Goal: Task Accomplishment & Management: Complete application form

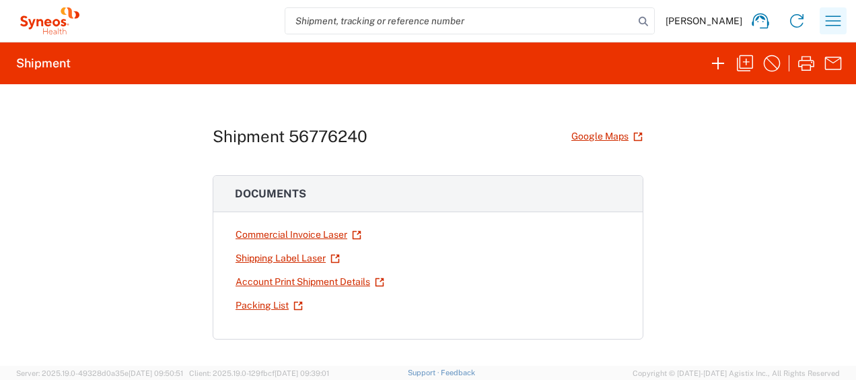
click at [837, 17] on icon "button" at bounding box center [833, 21] width 22 height 22
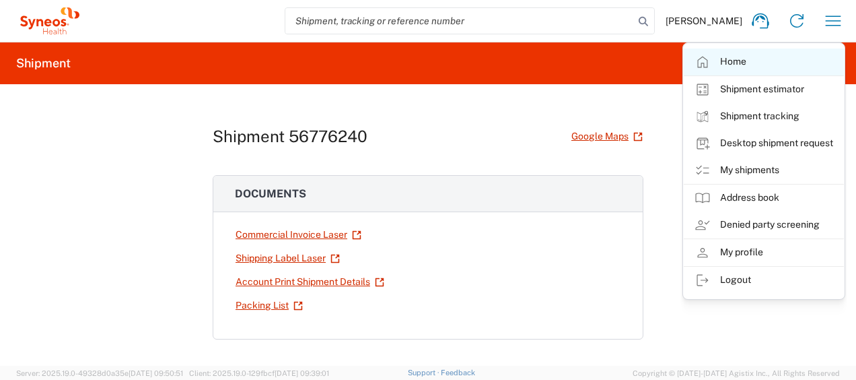
click at [781, 55] on link "Home" at bounding box center [764, 61] width 160 height 27
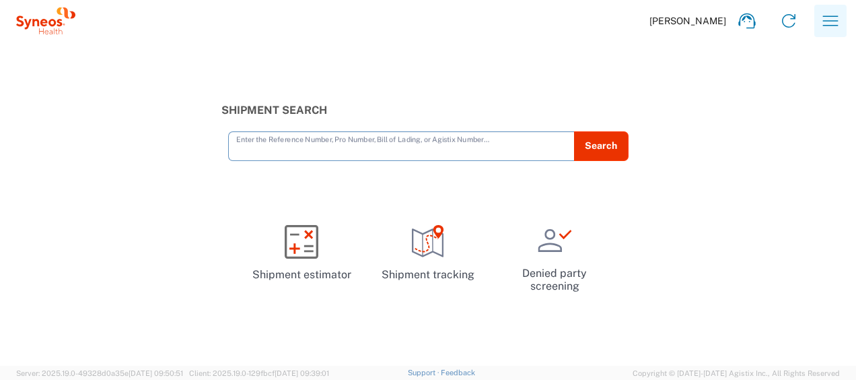
click at [826, 16] on icon "button" at bounding box center [830, 20] width 15 height 10
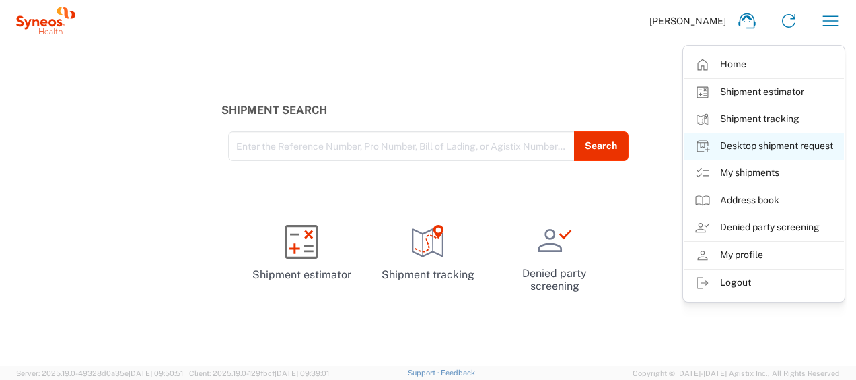
click at [789, 141] on link "Desktop shipment request" at bounding box center [764, 146] width 160 height 27
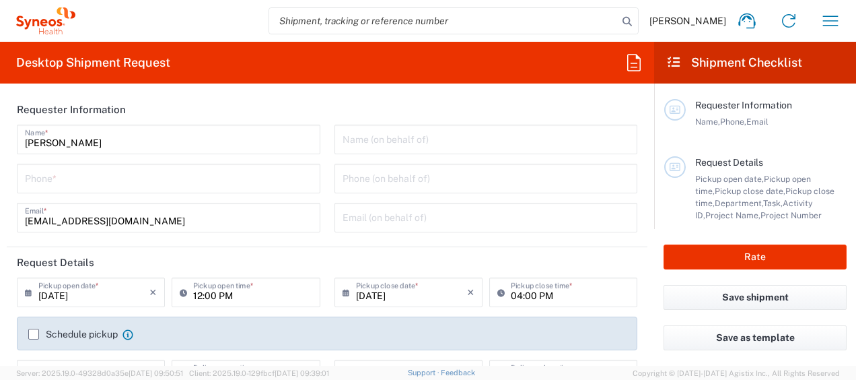
type input "Department"
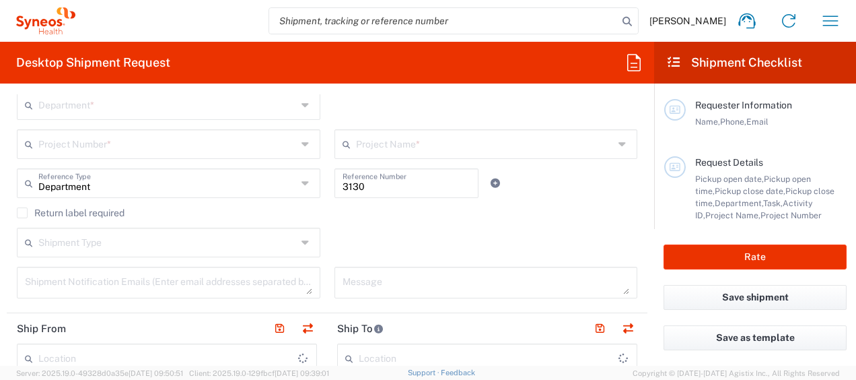
type input "[GEOGRAPHIC_DATA]"
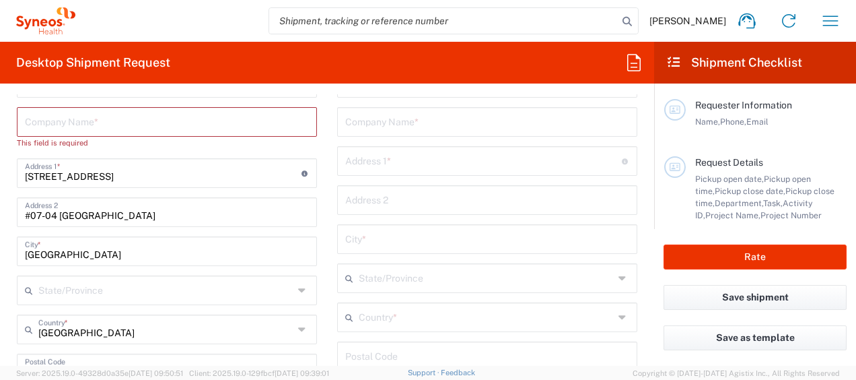
scroll to position [606, 0]
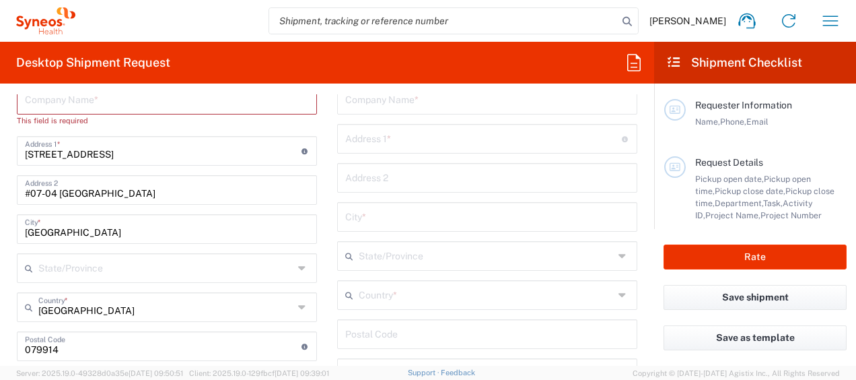
type input "Syneos Health Singapore PteLtd"
click at [110, 192] on input "#07-04 [GEOGRAPHIC_DATA]" at bounding box center [167, 189] width 284 height 24
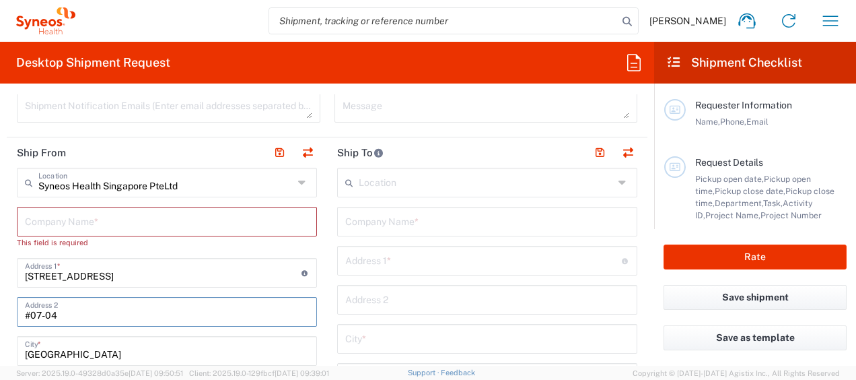
scroll to position [538, 0]
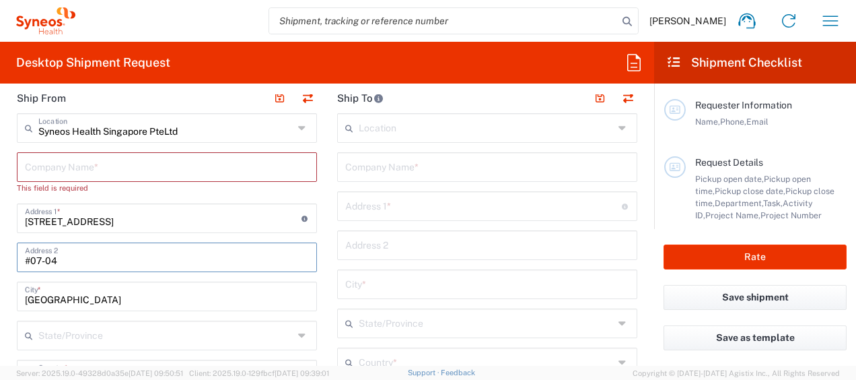
type input "#07-04"
click at [106, 172] on input "text" at bounding box center [167, 166] width 284 height 24
type input "S"
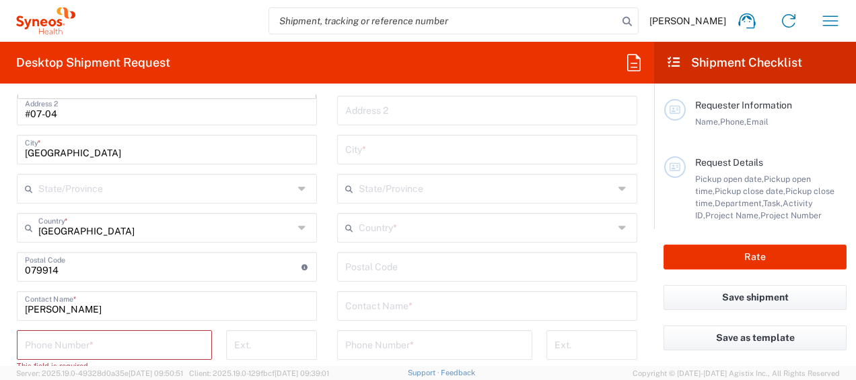
scroll to position [606, 0]
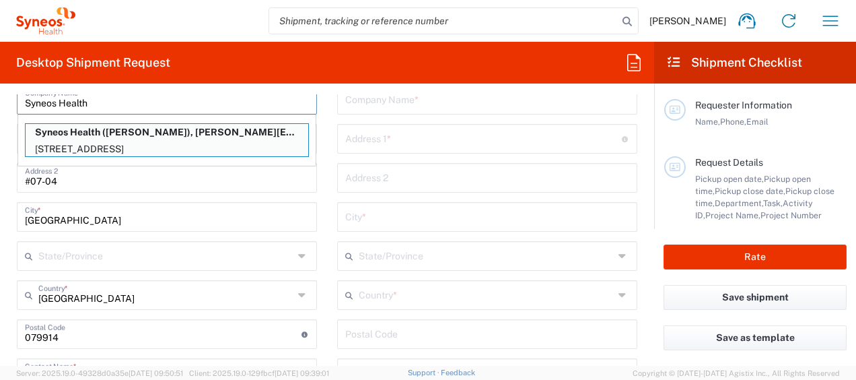
type input "Syneos Health"
click at [221, 179] on input "#07-04" at bounding box center [167, 177] width 284 height 24
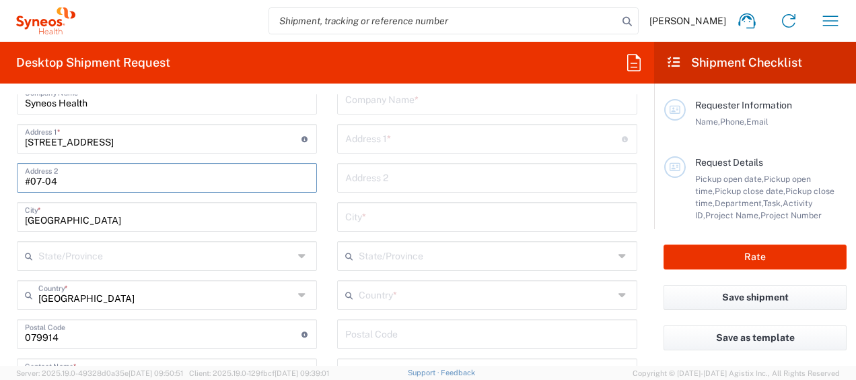
click at [404, 326] on input "undefined" at bounding box center [487, 333] width 284 height 24
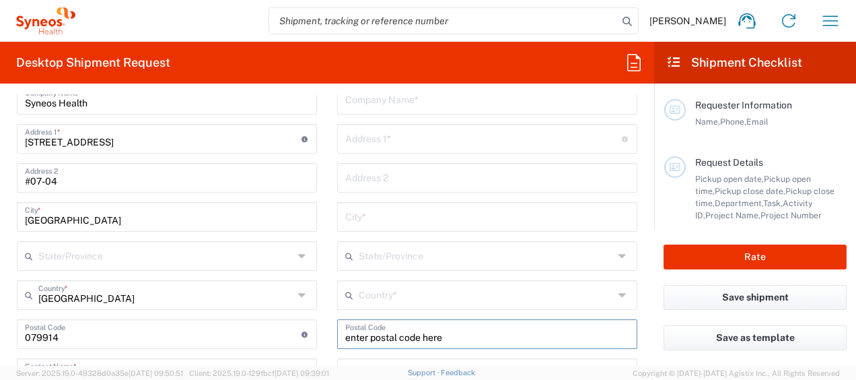
type input "enter postal code here"
